Goal: Task Accomplishment & Management: Manage account settings

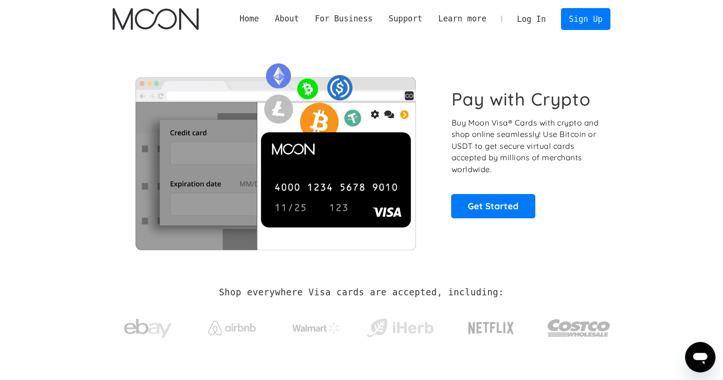
click at [535, 18] on link "Log In" at bounding box center [531, 19] width 45 height 21
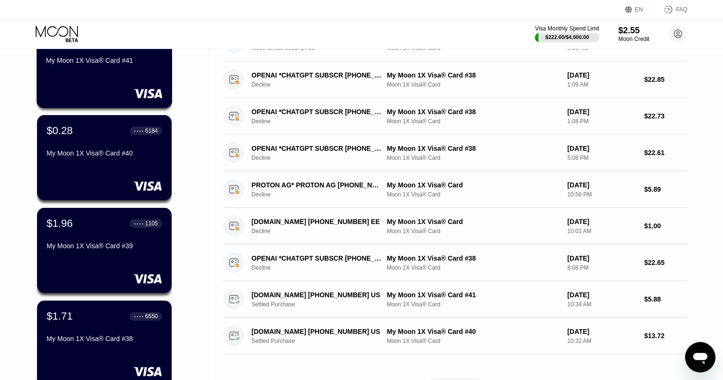
scroll to position [392, 0]
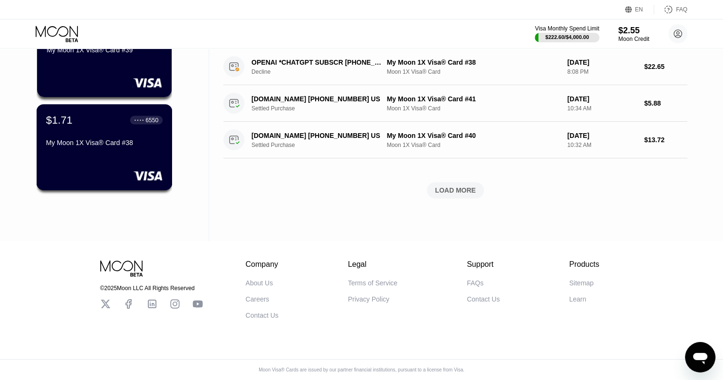
click at [117, 179] on div "$1.71 ● ● ● ● 6550 My Moon 1X Visa® Card #38" at bounding box center [105, 147] width 136 height 86
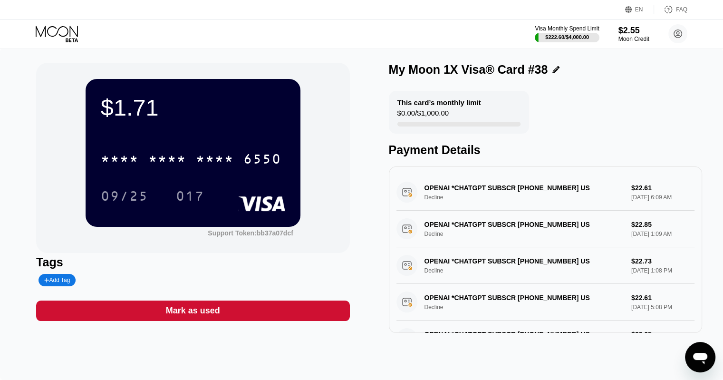
scroll to position [184, 0]
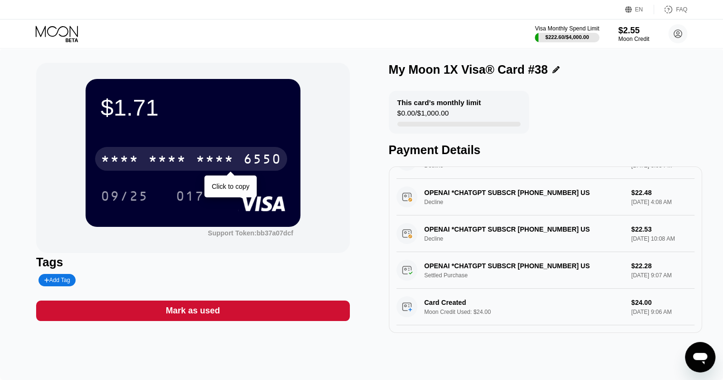
click at [245, 166] on div "6550" at bounding box center [262, 160] width 38 height 15
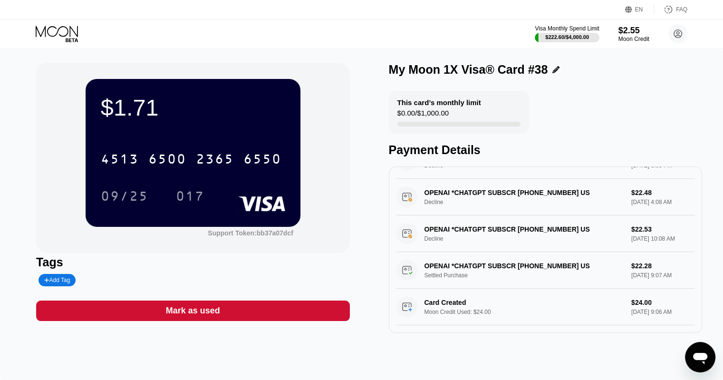
click at [131, 193] on div "09/25" at bounding box center [125, 197] width 48 height 15
